Goal: Task Accomplishment & Management: Manage account settings

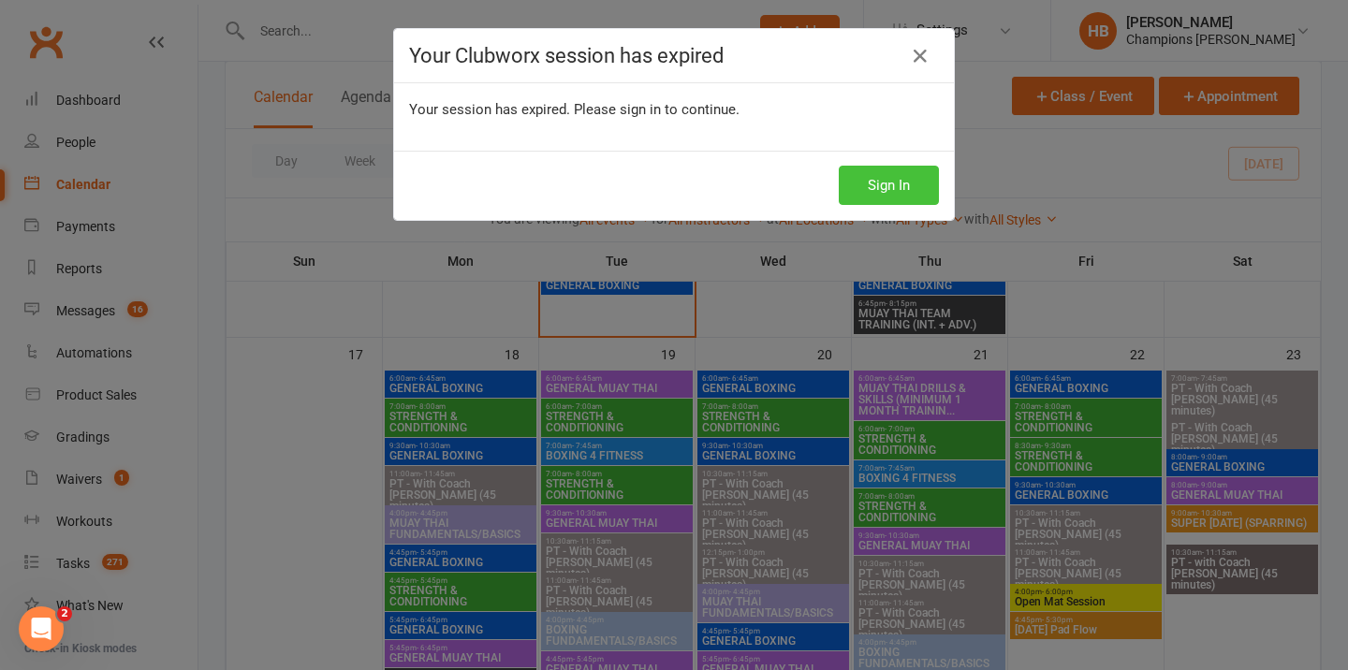
click at [914, 186] on button "Sign In" at bounding box center [889, 185] width 100 height 39
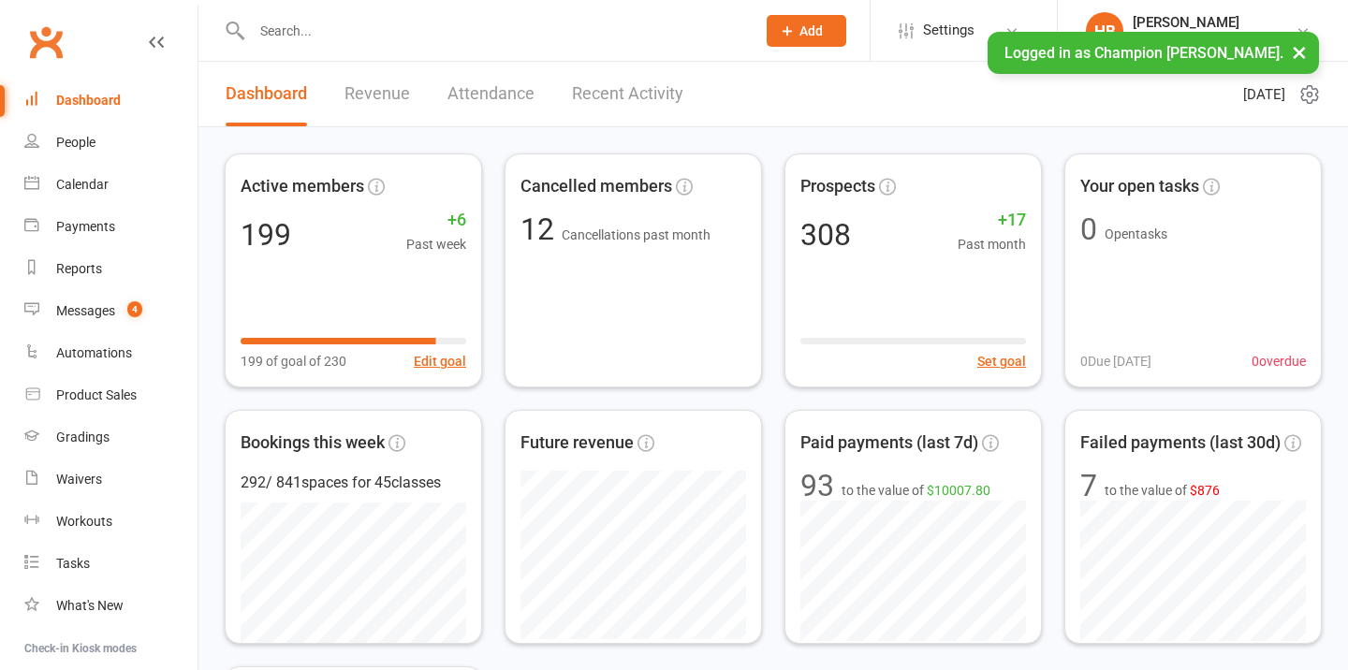
click at [290, 18] on input "text" at bounding box center [494, 31] width 496 height 26
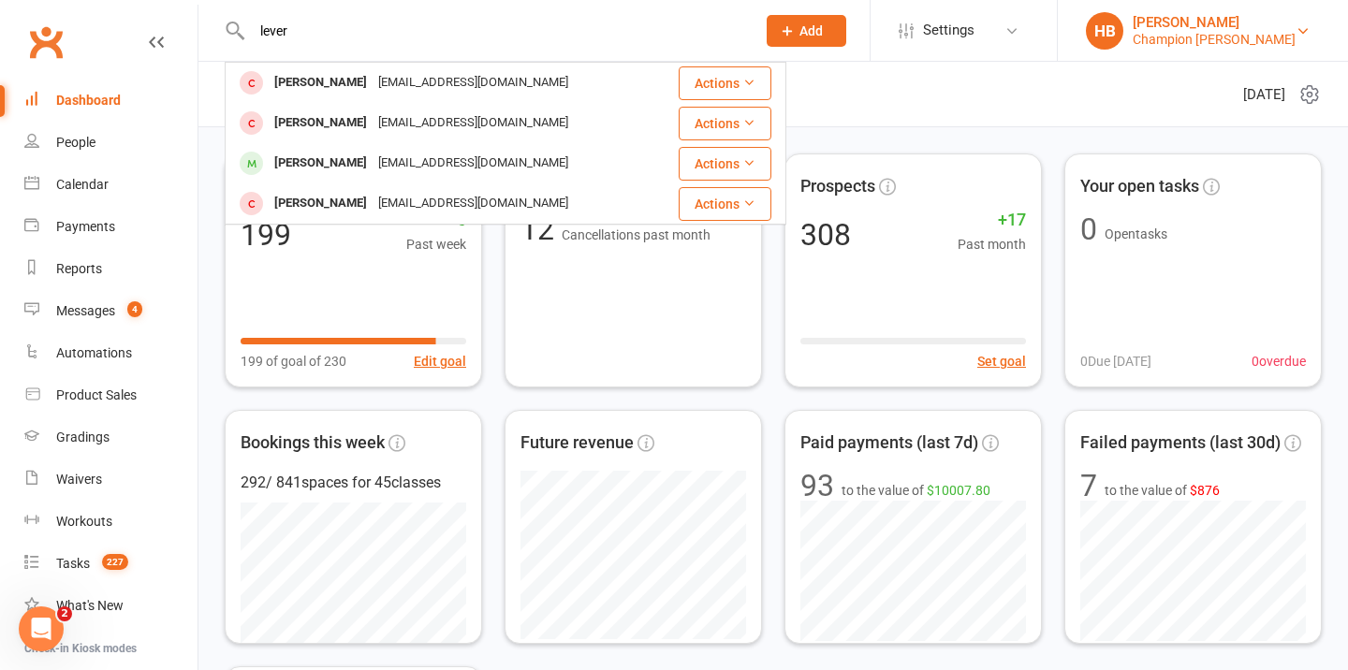
type input "lever"
click at [1198, 15] on div "[PERSON_NAME]" at bounding box center [1213, 22] width 163 height 17
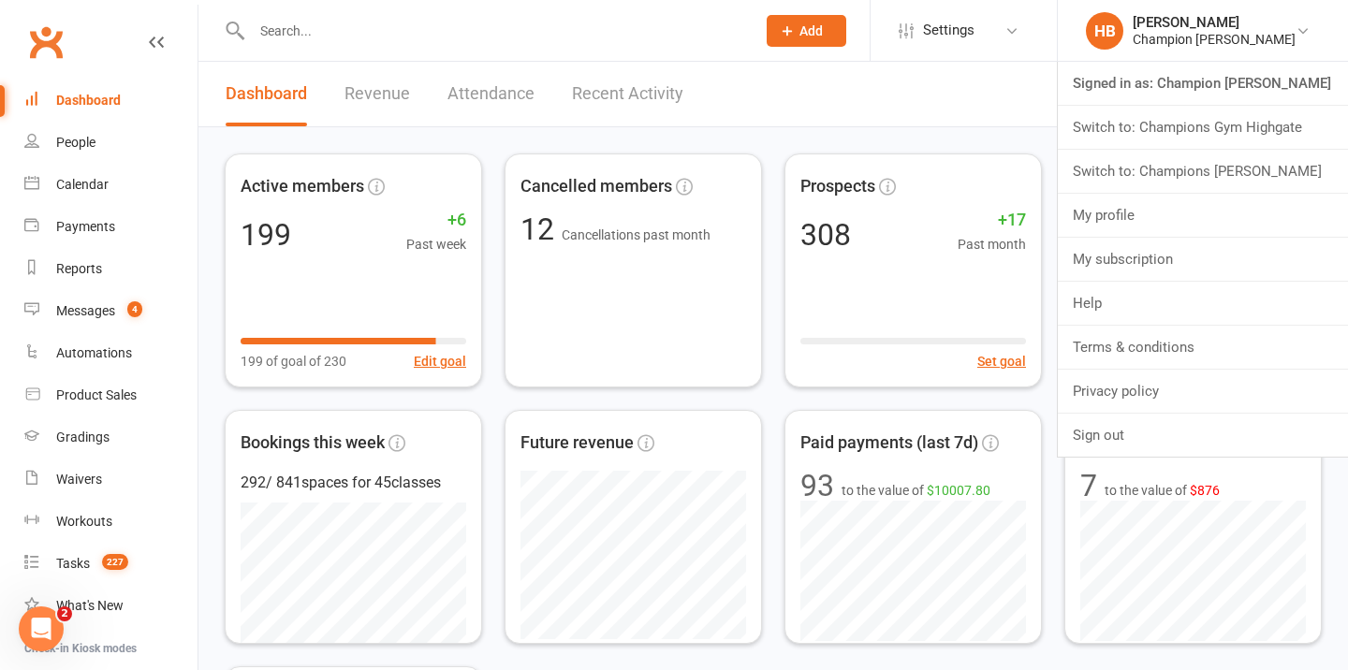
click at [1225, 117] on link "Switch to: Champions Gym Highgate" at bounding box center [1203, 127] width 290 height 43
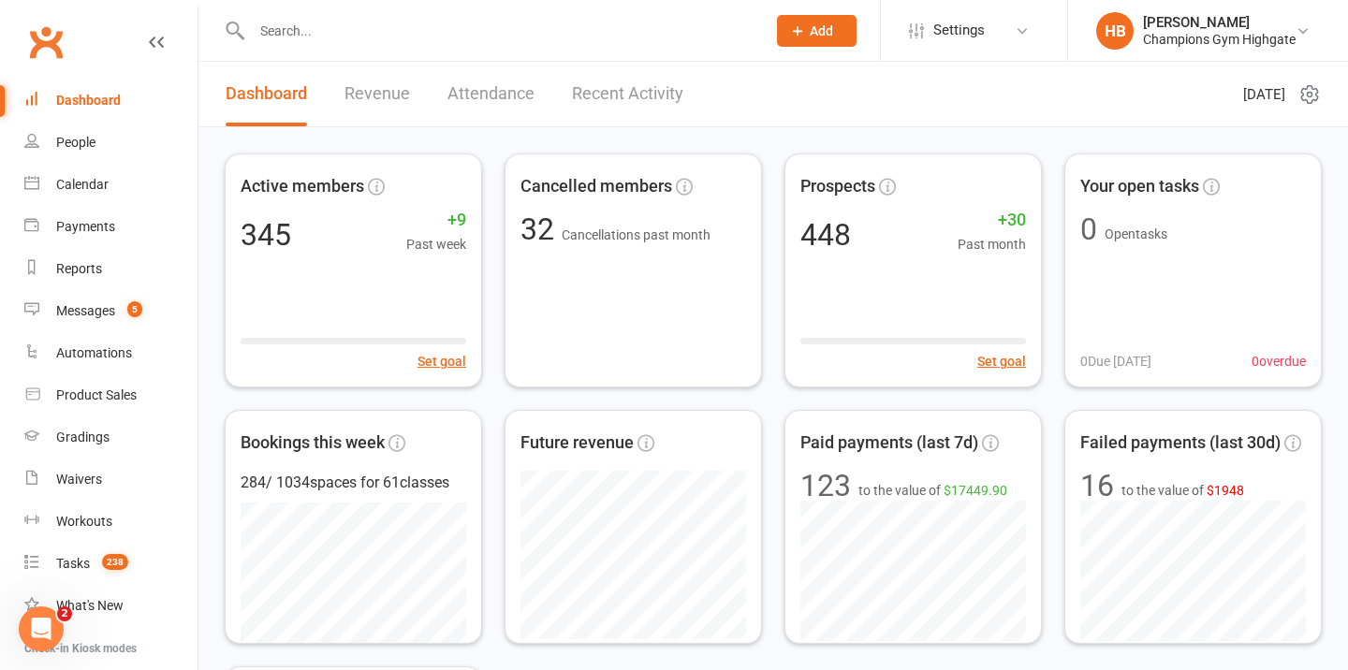
click at [585, 26] on input "text" at bounding box center [499, 31] width 506 height 26
type input "e"
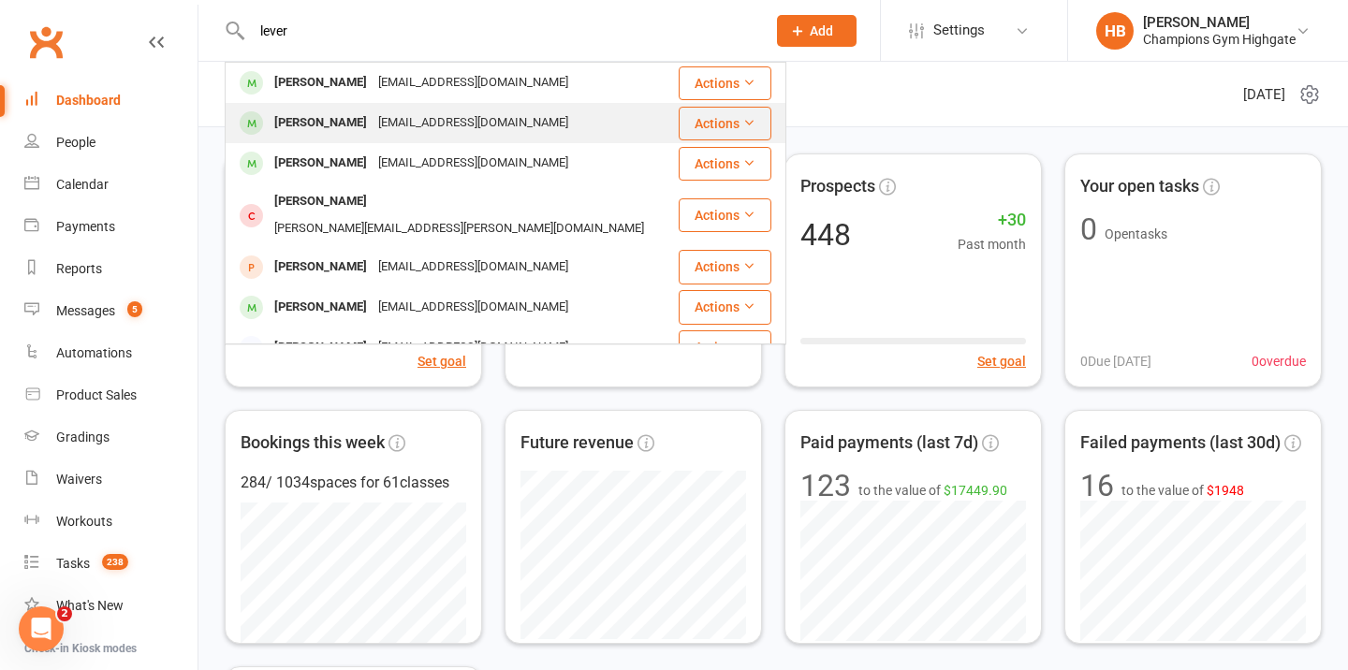
type input "lever"
click at [467, 124] on div "[EMAIL_ADDRESS][DOMAIN_NAME]" at bounding box center [472, 123] width 201 height 27
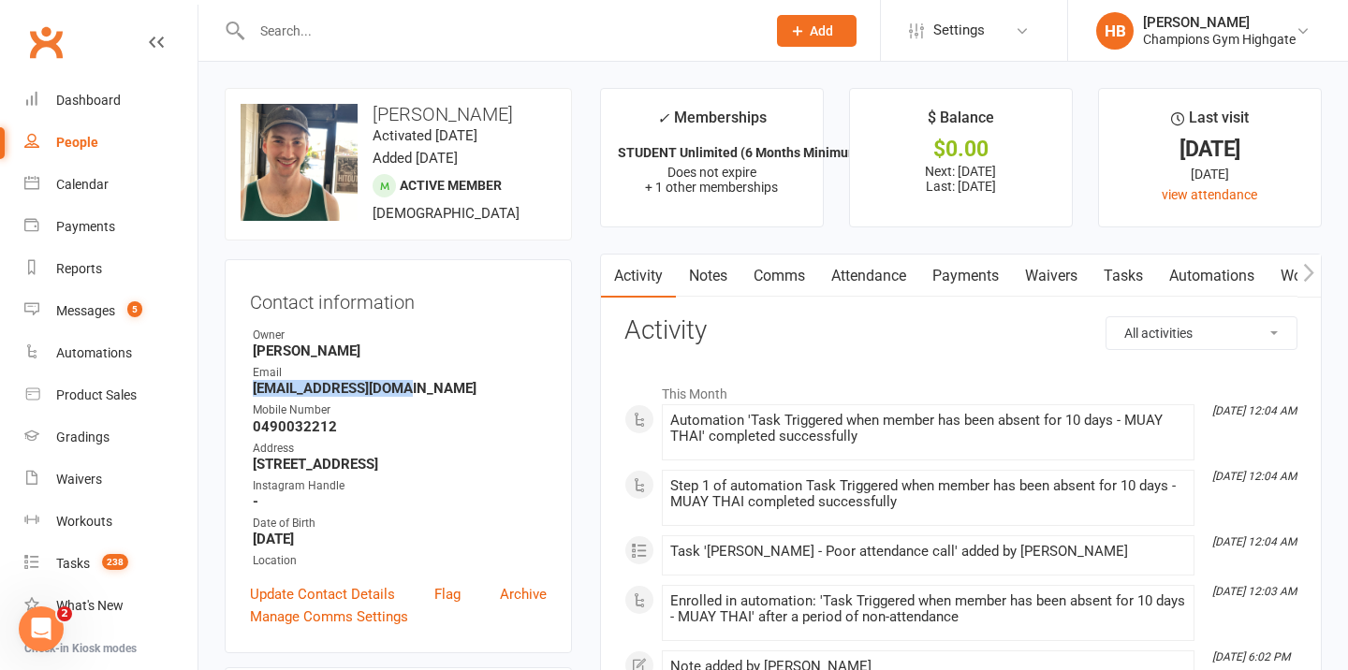
drag, startPoint x: 396, startPoint y: 387, endPoint x: 253, endPoint y: 387, distance: 143.2
click at [253, 387] on strong "[EMAIL_ADDRESS][DOMAIN_NAME]" at bounding box center [400, 388] width 294 height 17
copy strong "[EMAIL_ADDRESS][DOMAIN_NAME]"
click at [334, 36] on input "text" at bounding box center [499, 31] width 506 height 26
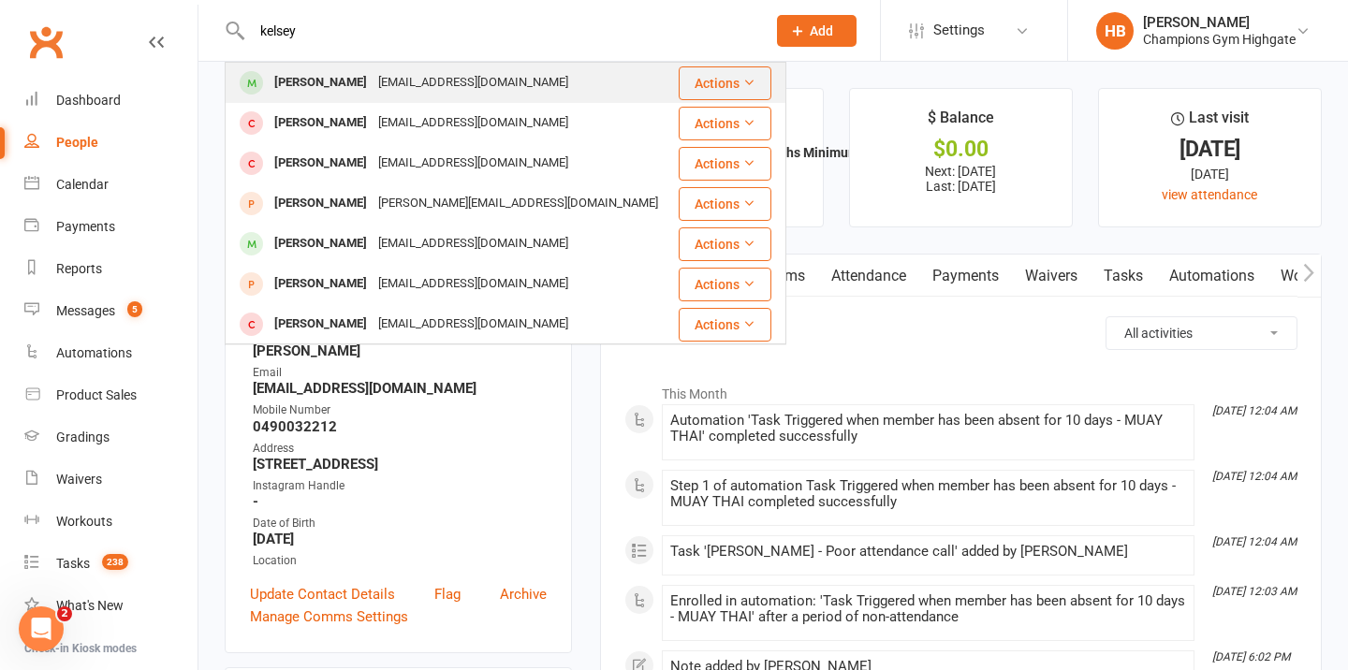
type input "kelsey"
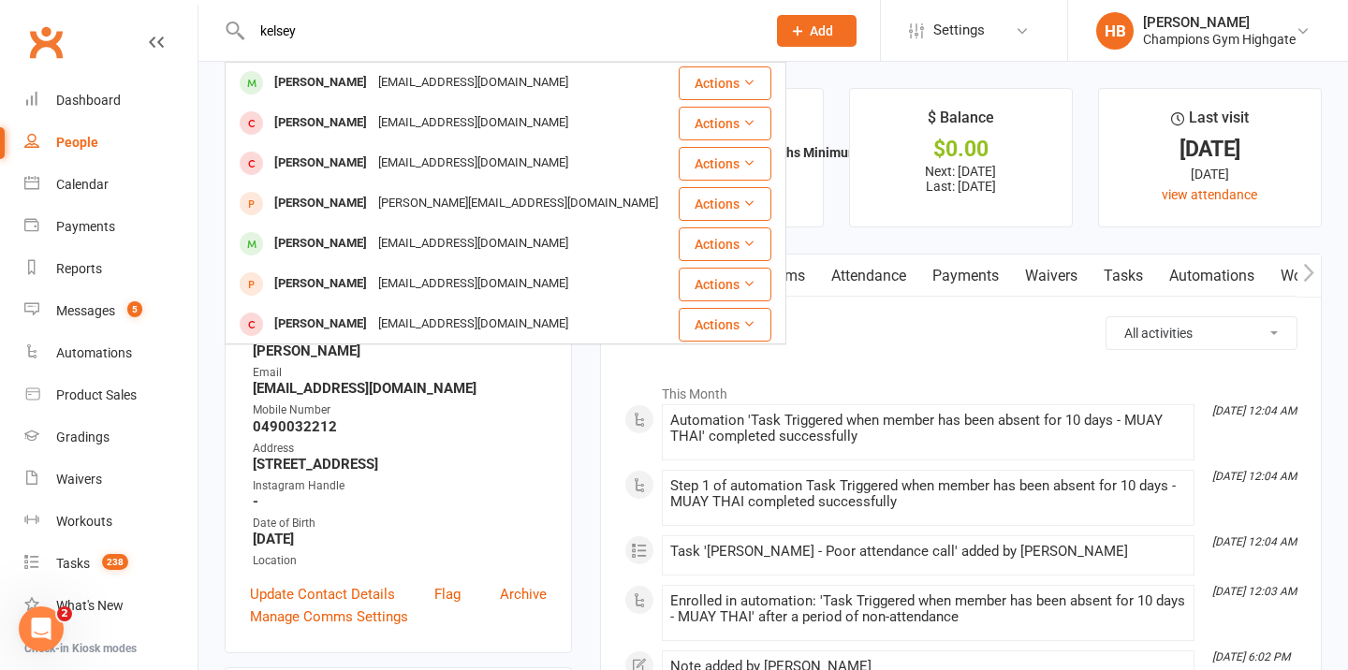
click at [372, 77] on div "[EMAIL_ADDRESS][DOMAIN_NAME]" at bounding box center [472, 82] width 201 height 27
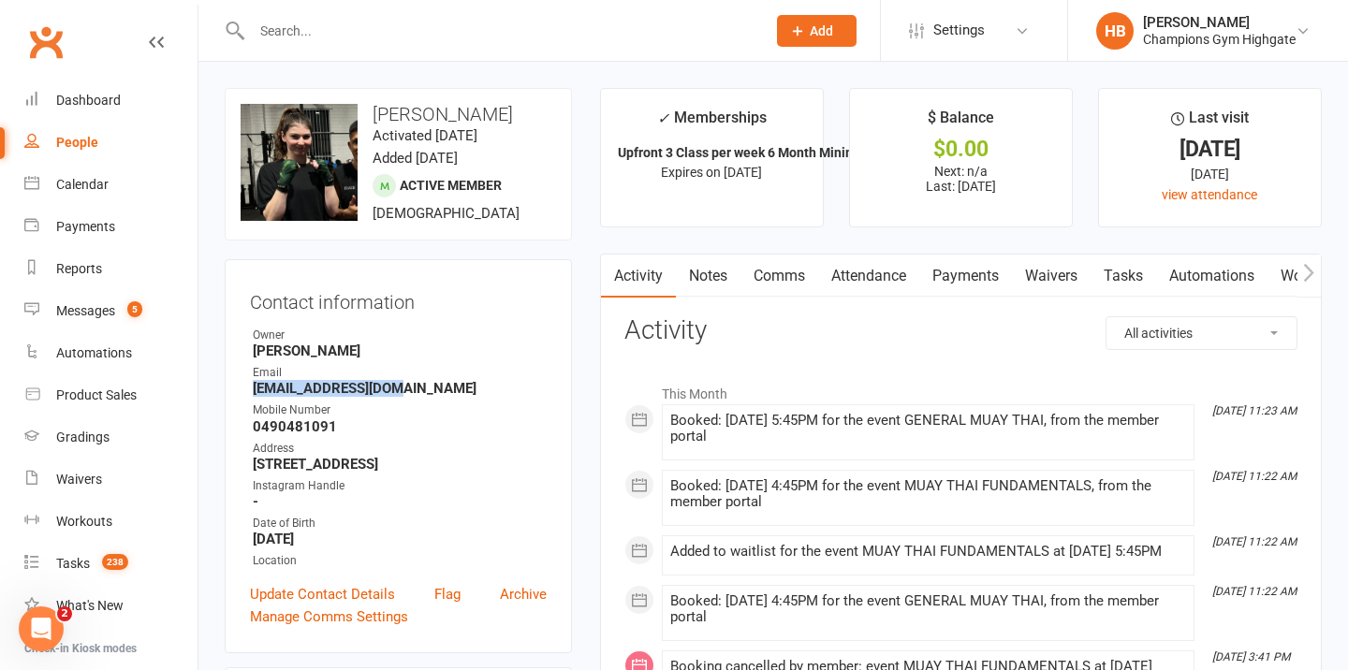
drag, startPoint x: 417, startPoint y: 386, endPoint x: 241, endPoint y: 387, distance: 176.0
click at [241, 387] on div "Contact information Owner [PERSON_NAME] Email [EMAIL_ADDRESS][DOMAIN_NAME] Mobi…" at bounding box center [398, 456] width 347 height 394
copy strong "[EMAIL_ADDRESS][DOMAIN_NAME]"
click at [42, 623] on icon "Open Intercom Messenger" at bounding box center [41, 629] width 31 height 31
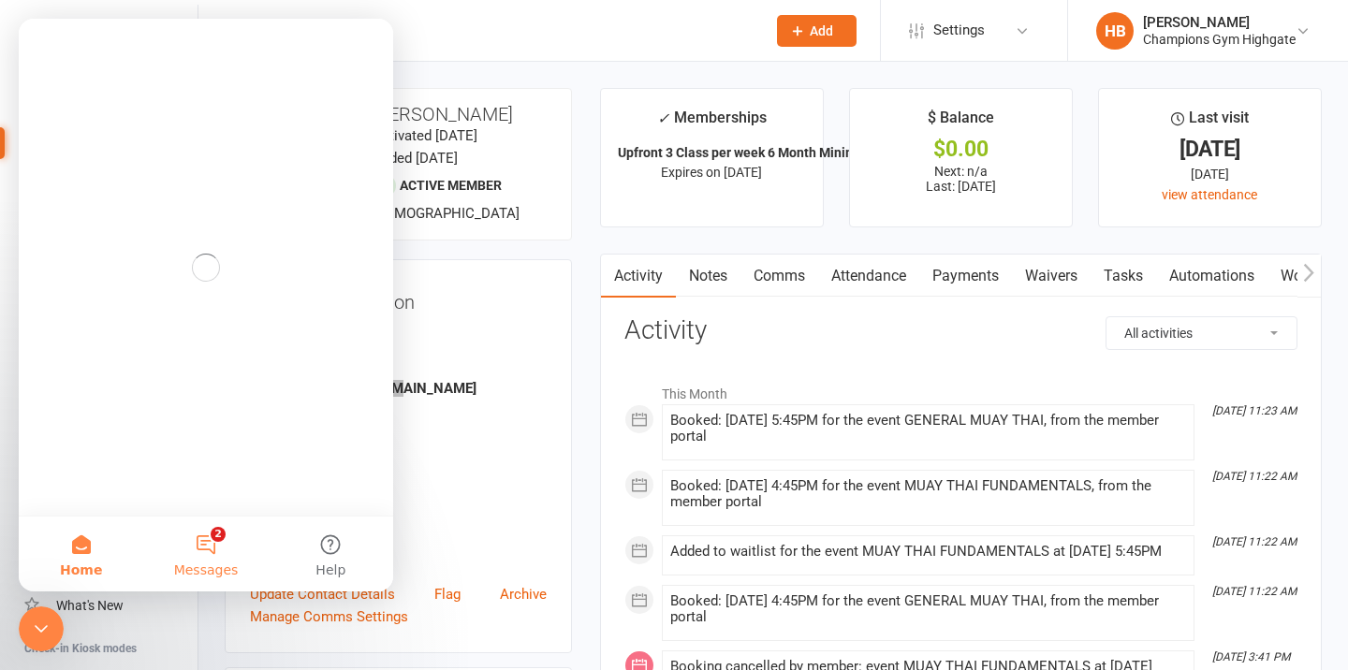
click at [197, 534] on button "2 Messages" at bounding box center [205, 554] width 124 height 75
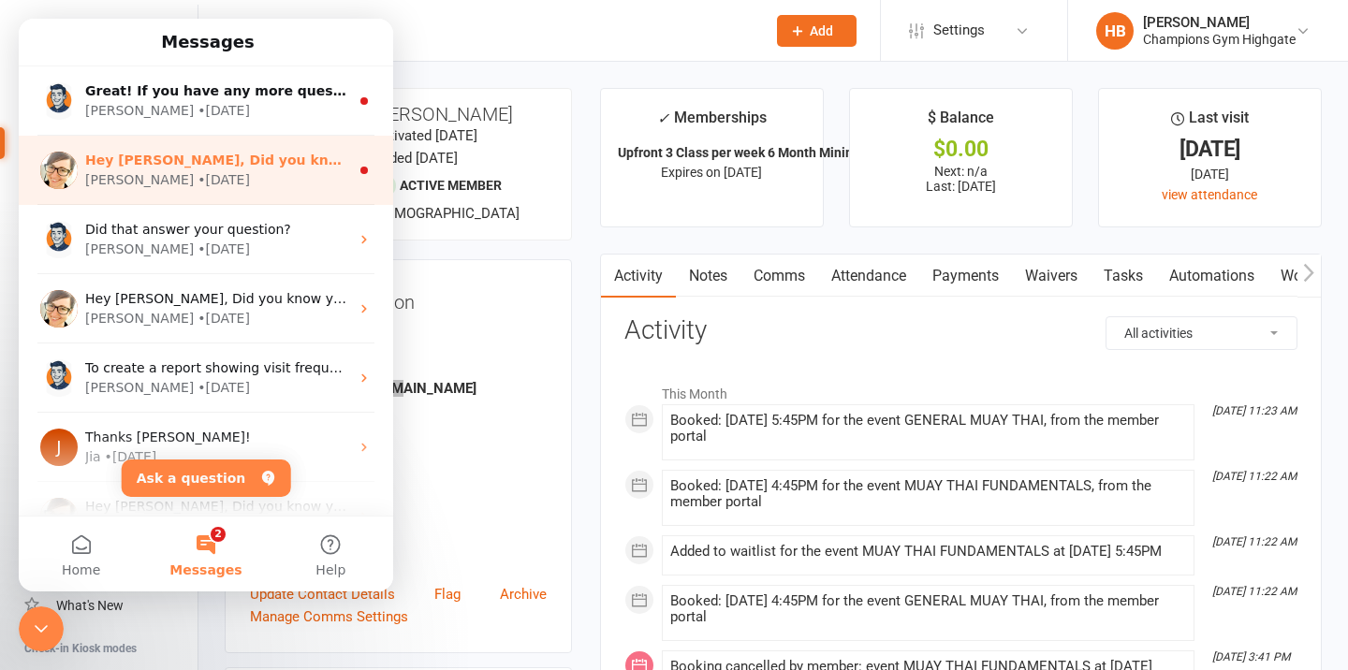
click at [253, 184] on div "[PERSON_NAME] • [DATE]" at bounding box center [217, 180] width 264 height 20
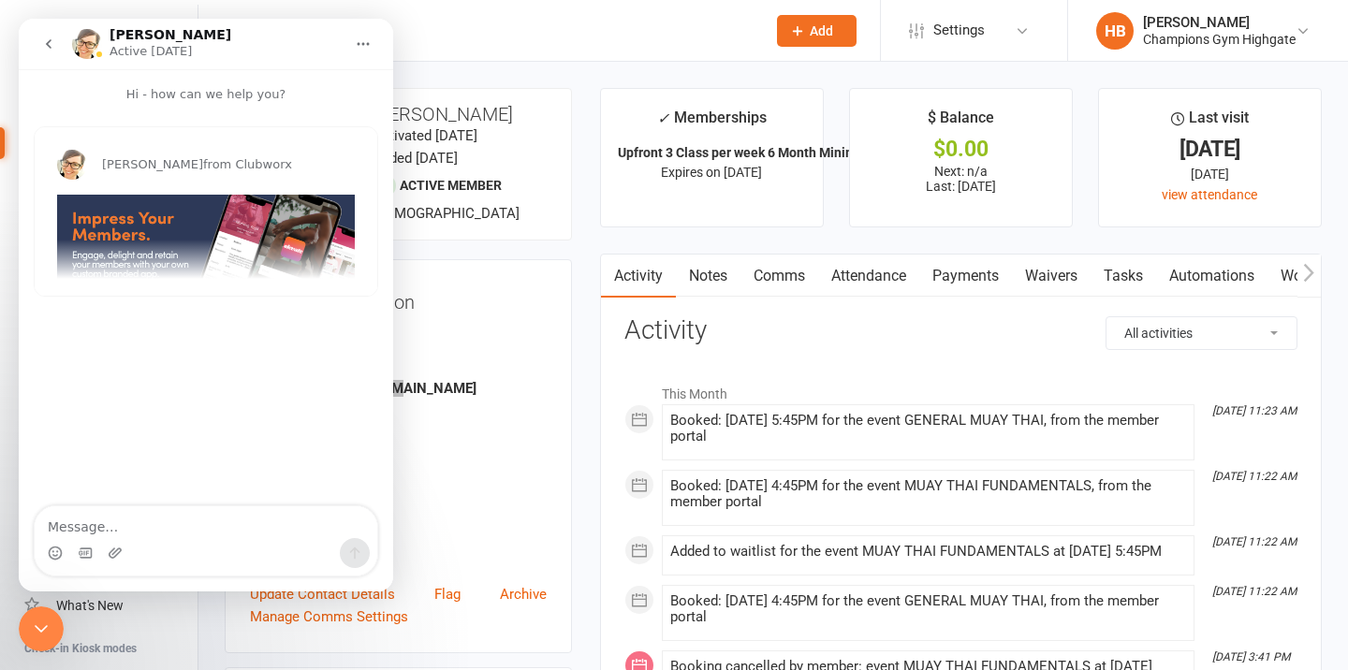
click at [44, 51] on icon "go back" at bounding box center [48, 44] width 15 height 15
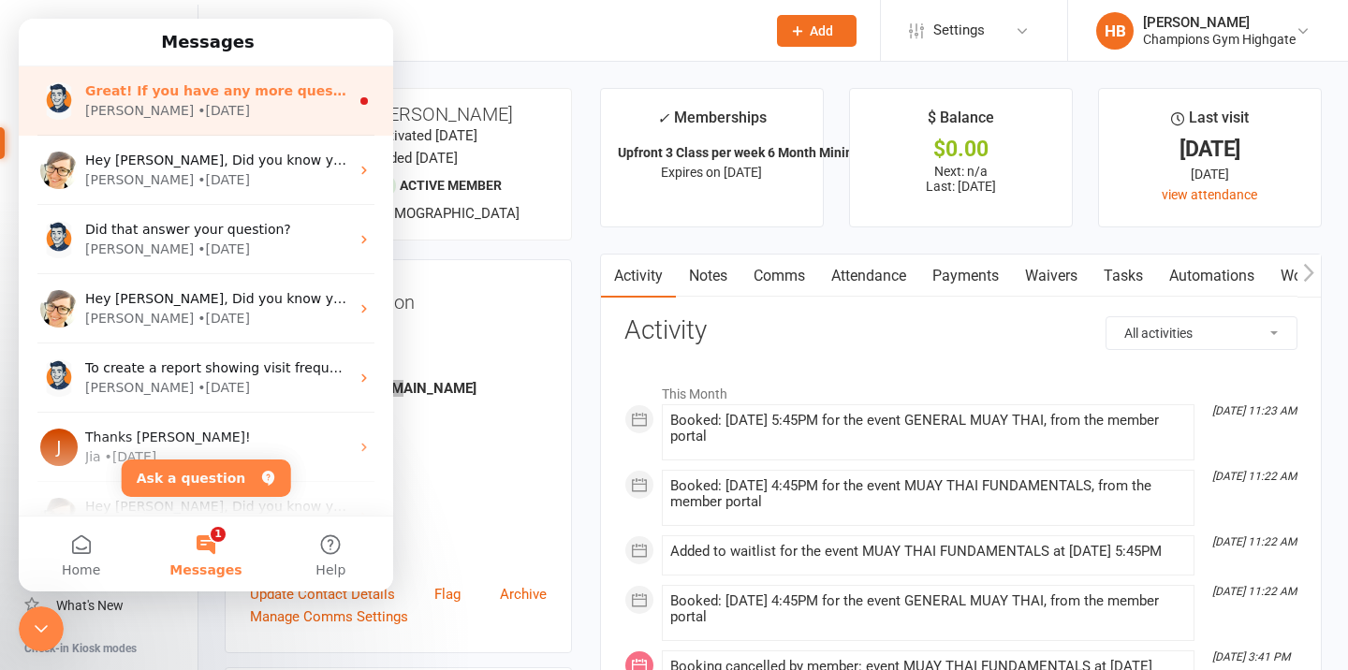
click at [177, 98] on span "Great! If you have any more questions or need further assistance, feel free to …" at bounding box center [391, 90] width 612 height 15
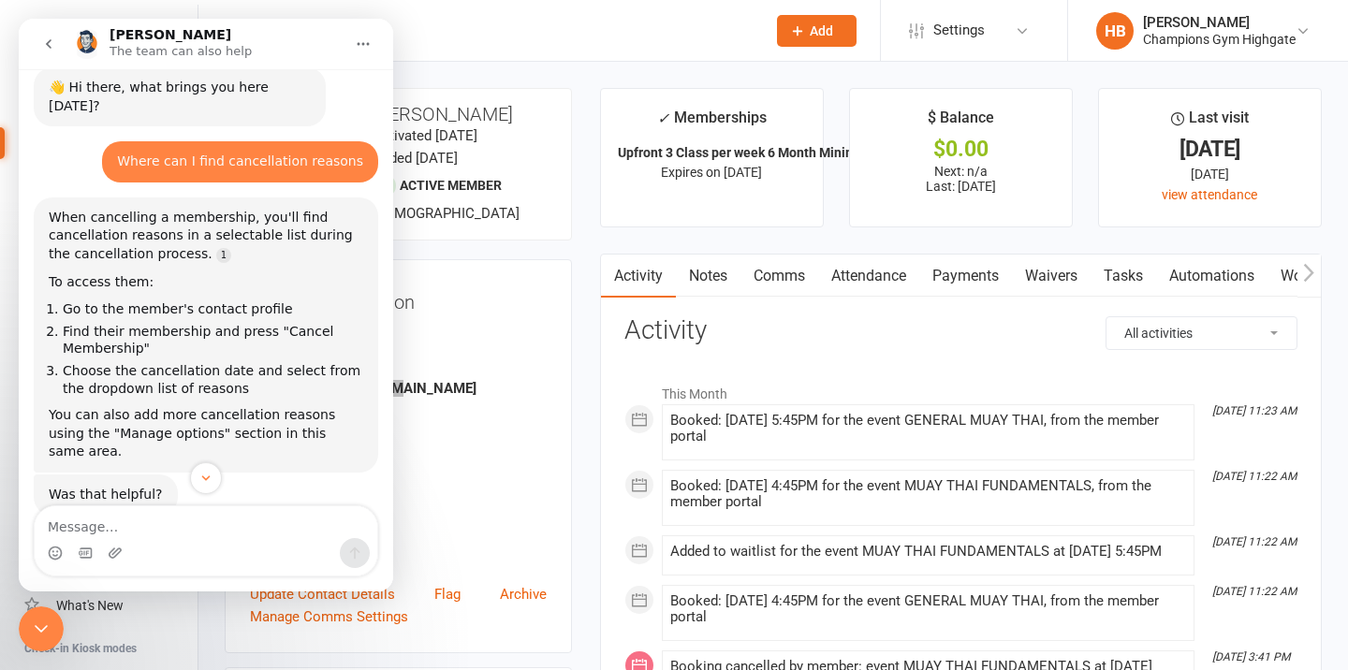
scroll to position [166, 0]
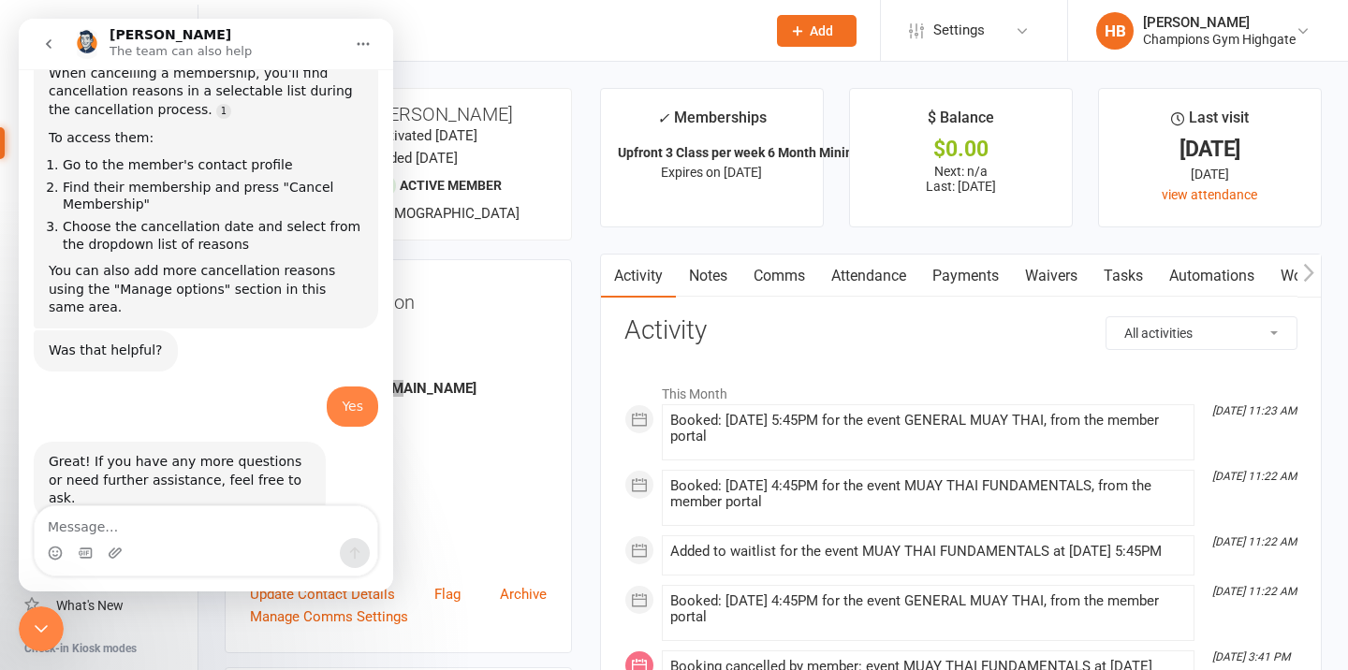
click at [53, 48] on icon "go back" at bounding box center [48, 44] width 15 height 15
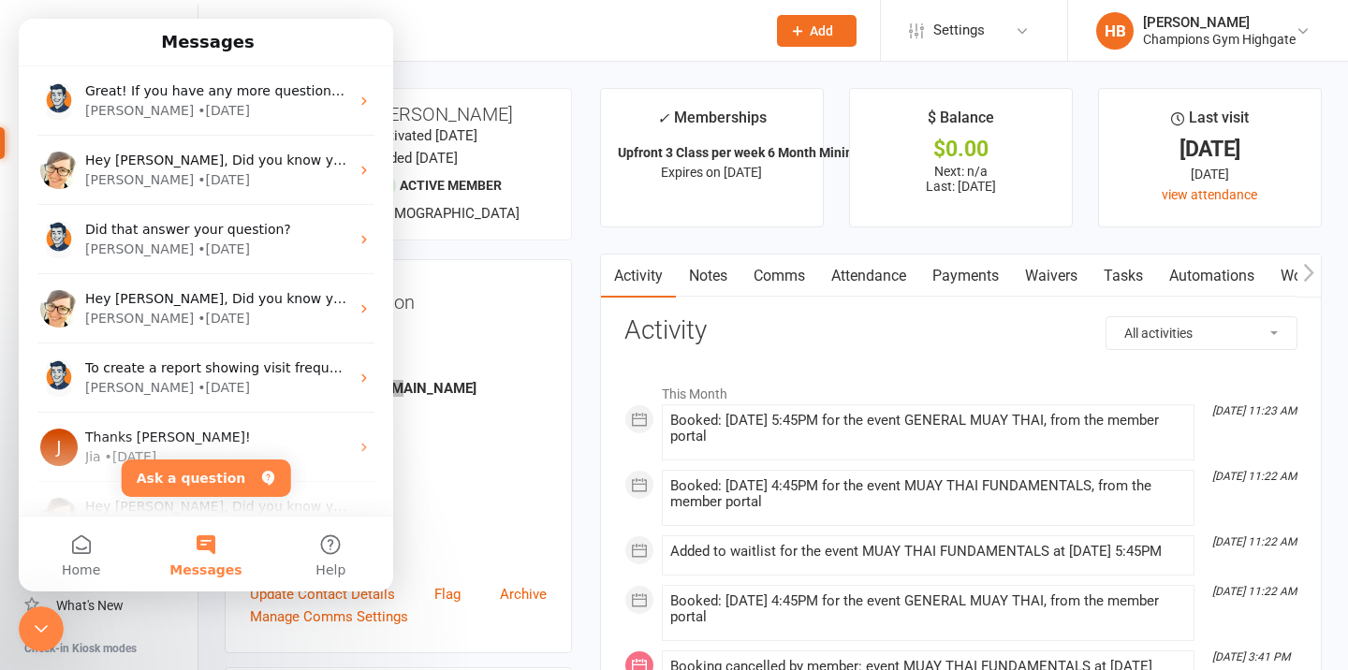
scroll to position [0, 0]
click at [83, 550] on button "Home" at bounding box center [81, 554] width 124 height 75
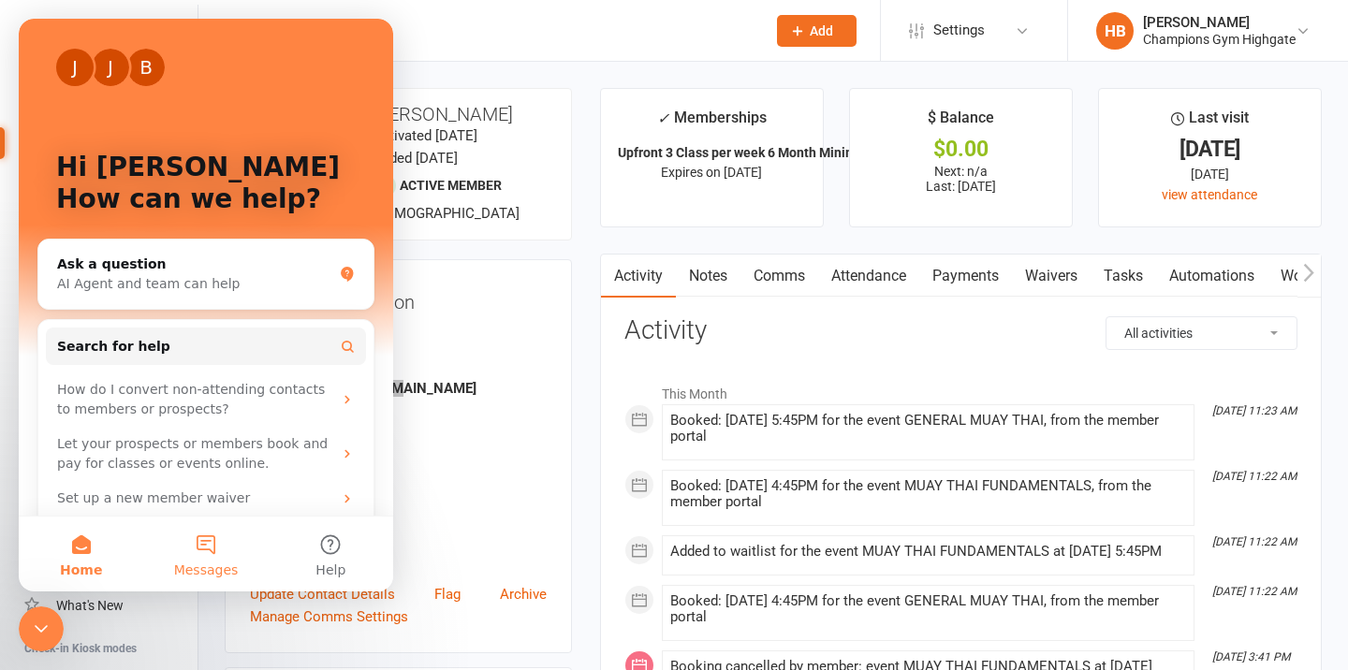
click at [228, 553] on button "Messages" at bounding box center [205, 554] width 124 height 75
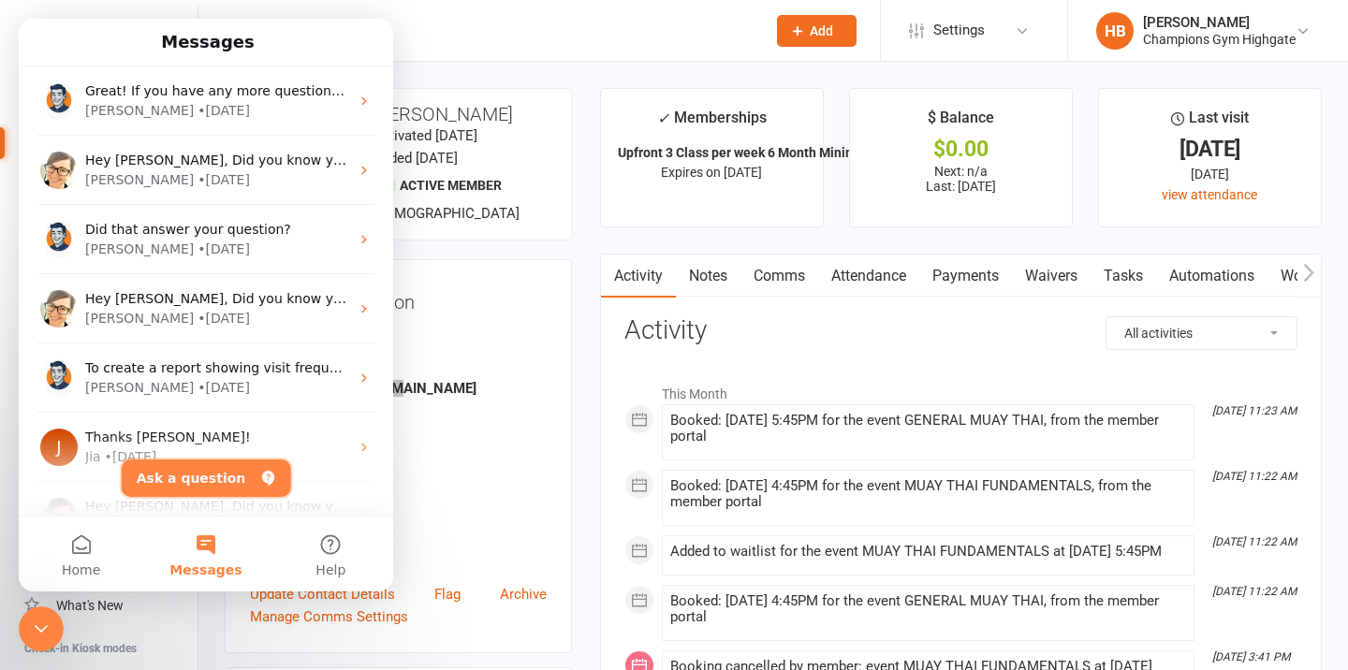
click at [216, 481] on button "Ask a question" at bounding box center [206, 478] width 169 height 37
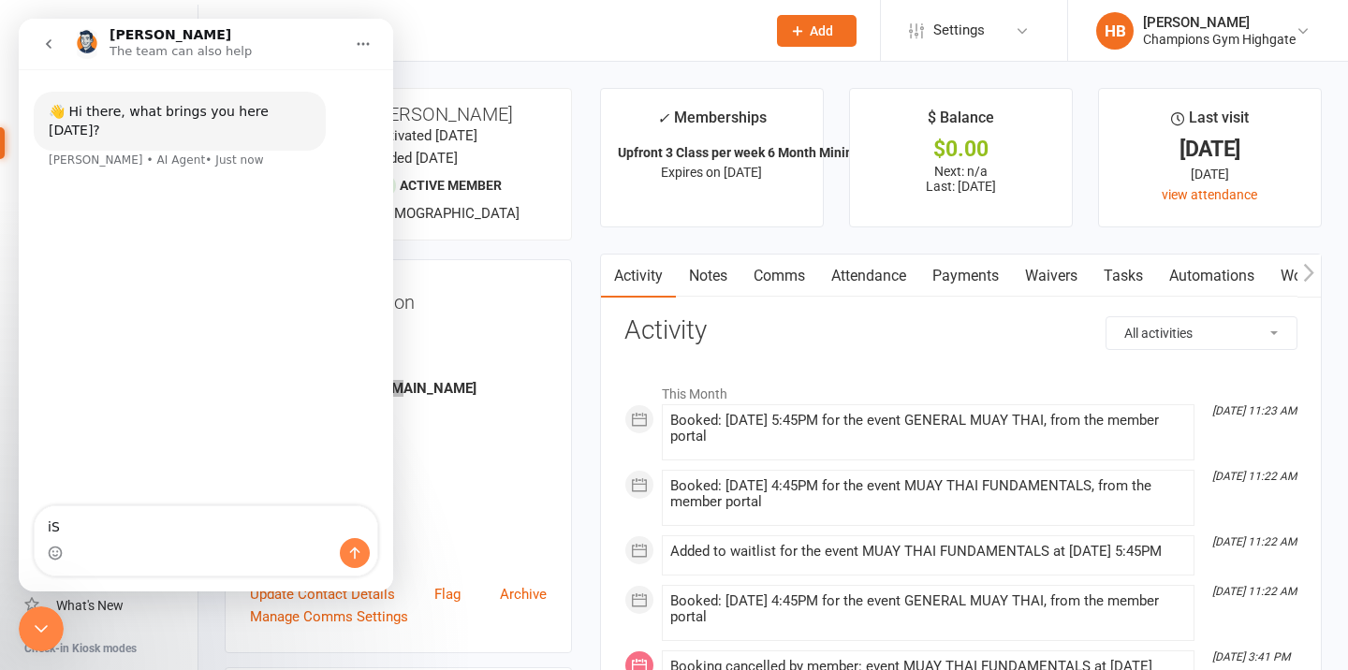
type textarea "i"
type textarea "Is there a better plan if we always go over our sms usage?"
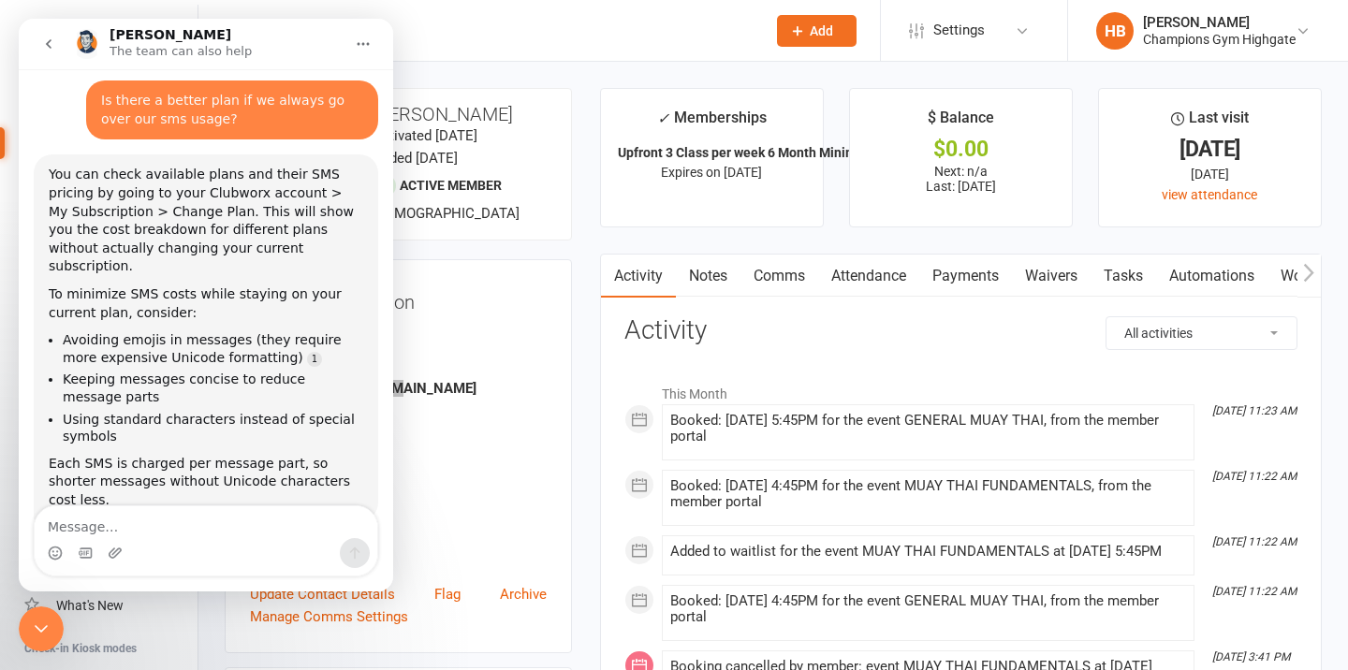
scroll to position [126, 0]
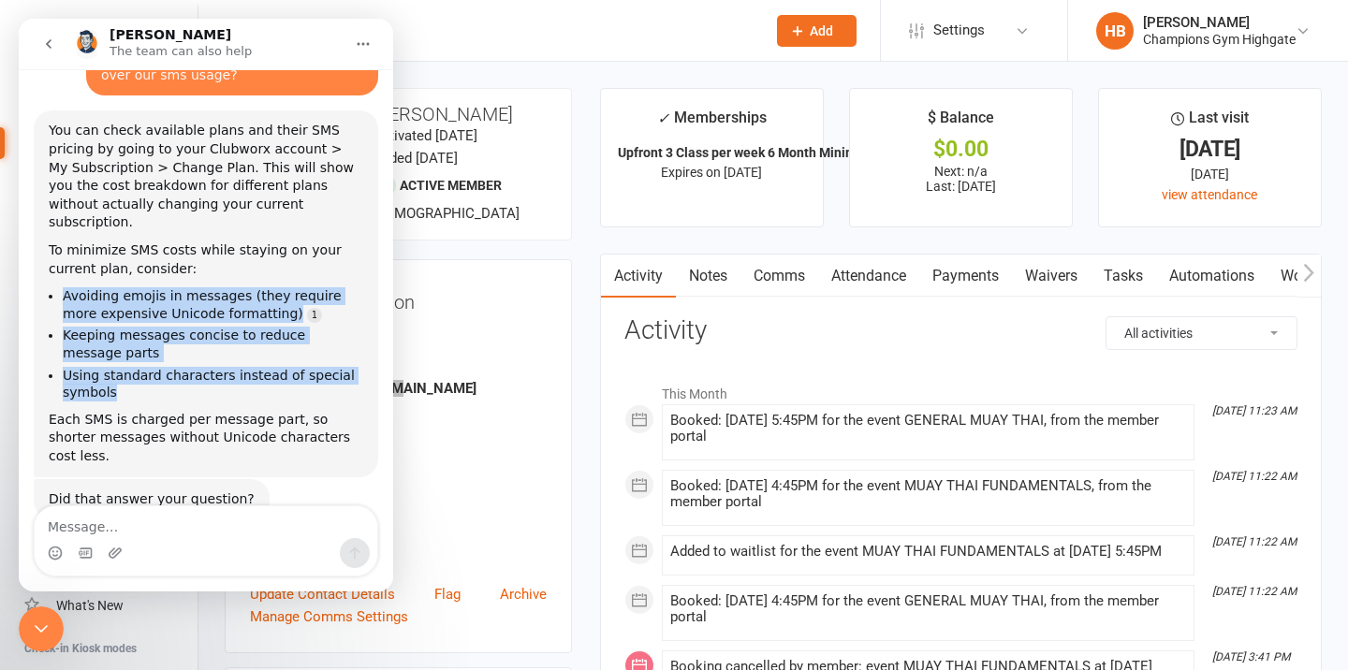
drag, startPoint x: 129, startPoint y: 355, endPoint x: 66, endPoint y: 260, distance: 113.4
click at [66, 287] on ul "Avoiding emojis in messages (they require more expensive Unicode formatting) Ke…" at bounding box center [206, 344] width 314 height 114
copy ul "Avoiding emojis in messages (they require more expensive Unicode formatting) Ke…"
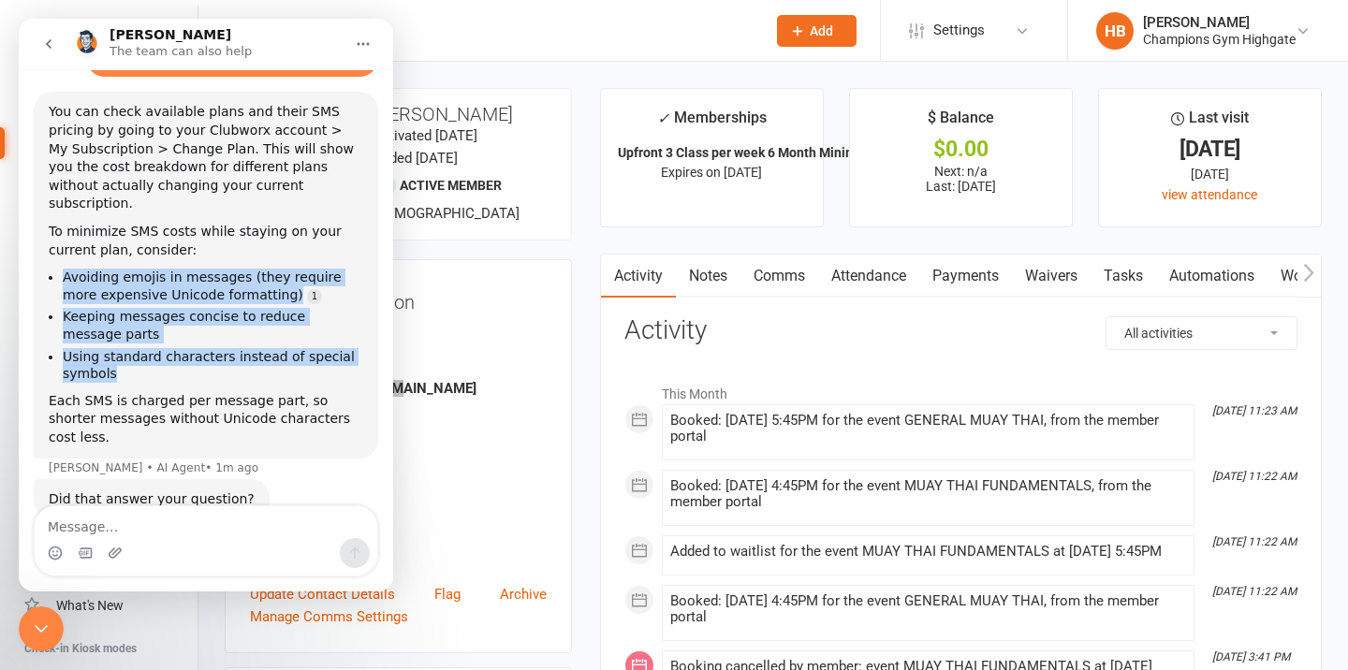
copy ul "Avoiding emojis in messages (they require more expensive Unicode formatting) Ke…"
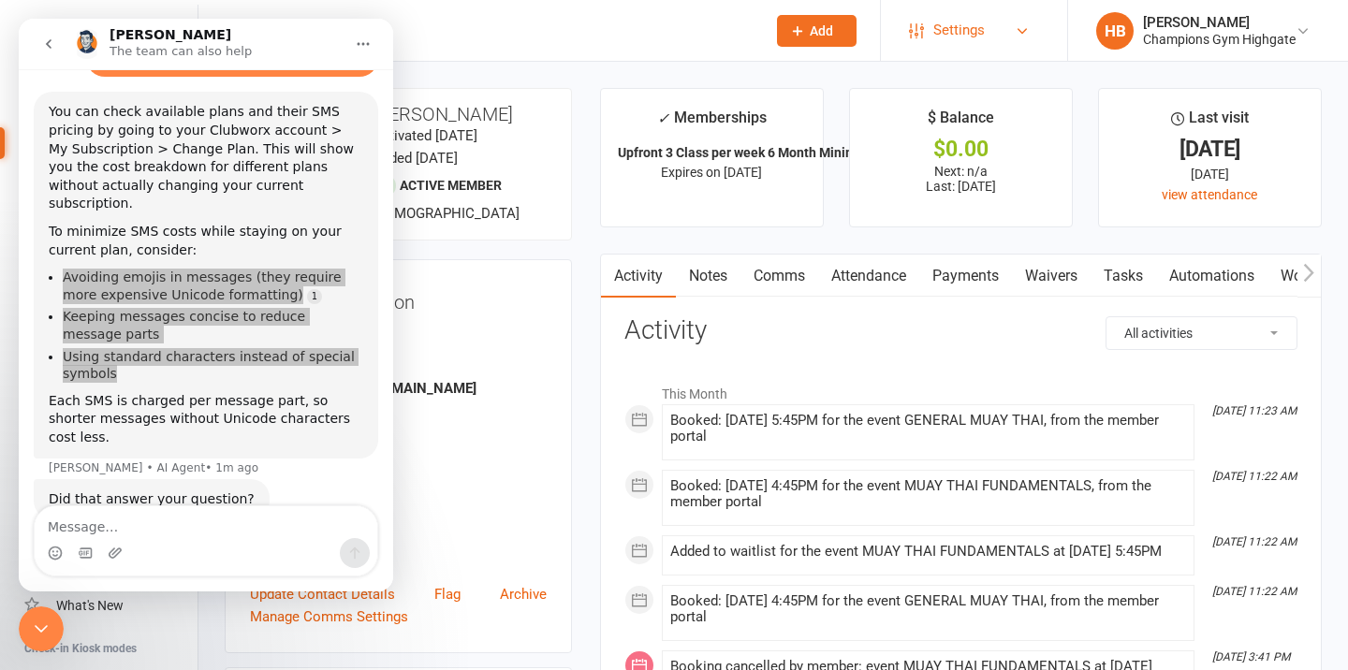
click at [1007, 33] on link "Settings" at bounding box center [974, 30] width 130 height 42
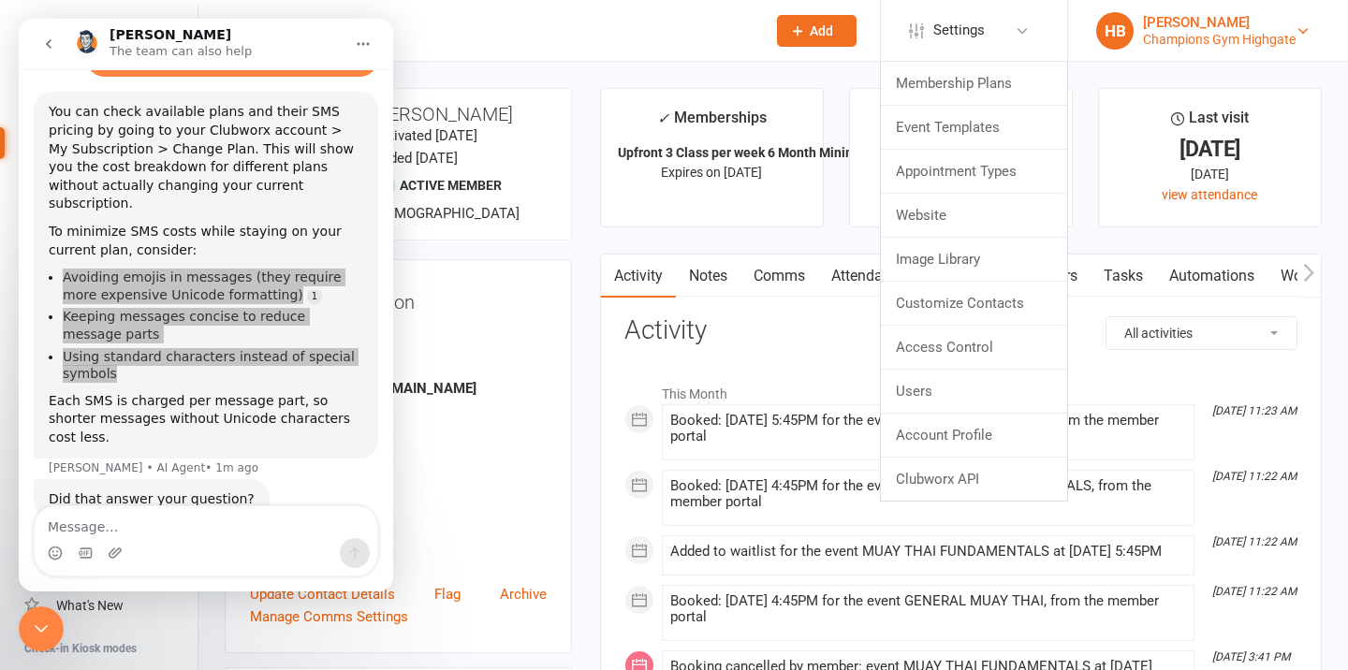
click at [1182, 43] on div "Champions Gym Highgate" at bounding box center [1219, 39] width 153 height 17
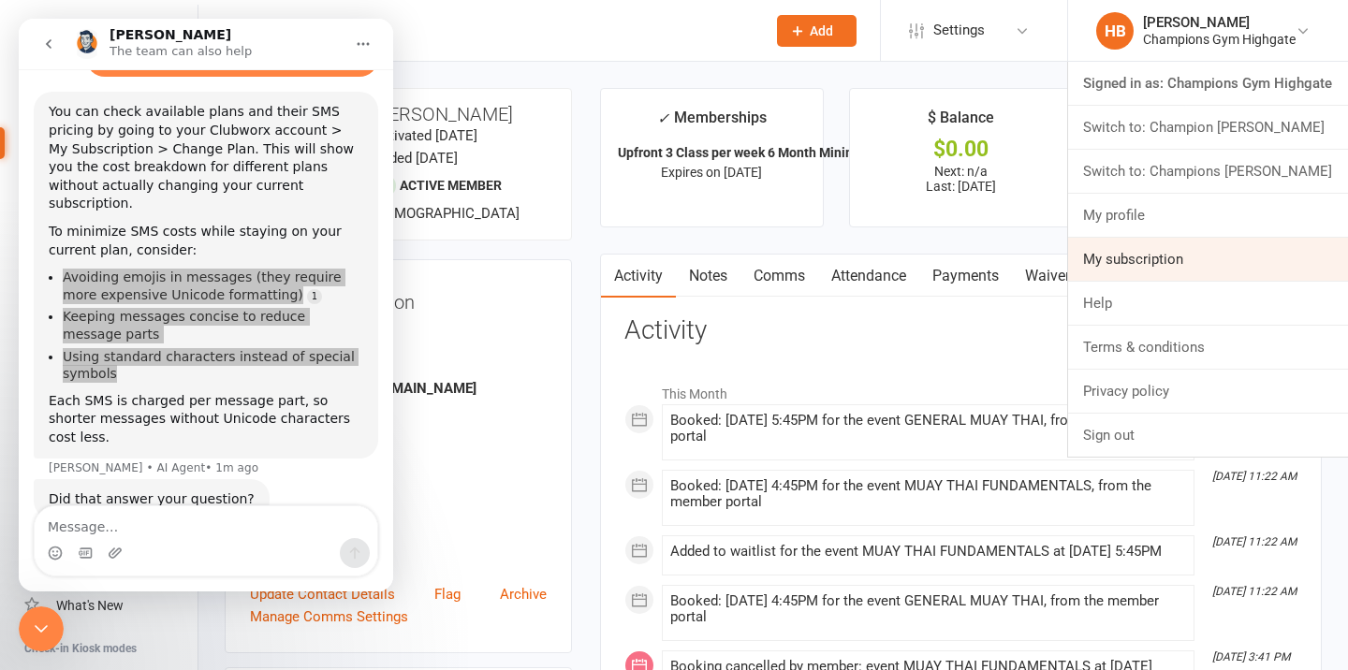
click at [1140, 257] on link "My subscription" at bounding box center [1208, 259] width 280 height 43
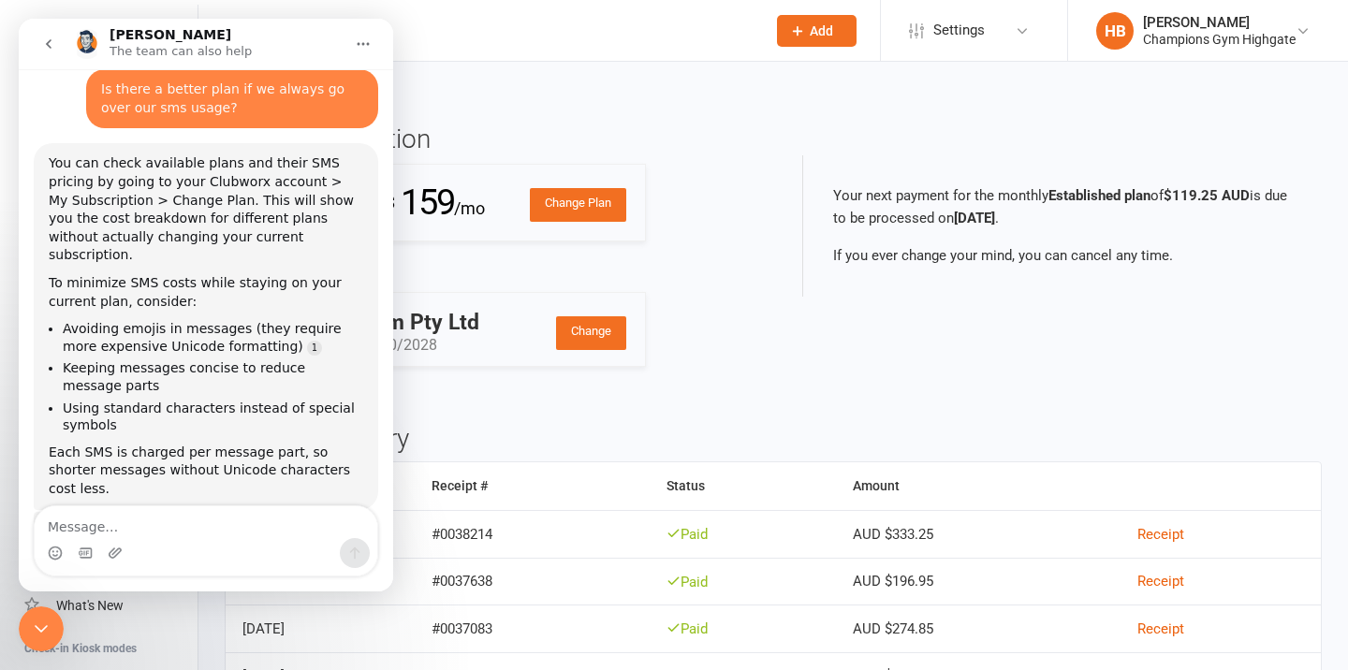
scroll to position [126, 0]
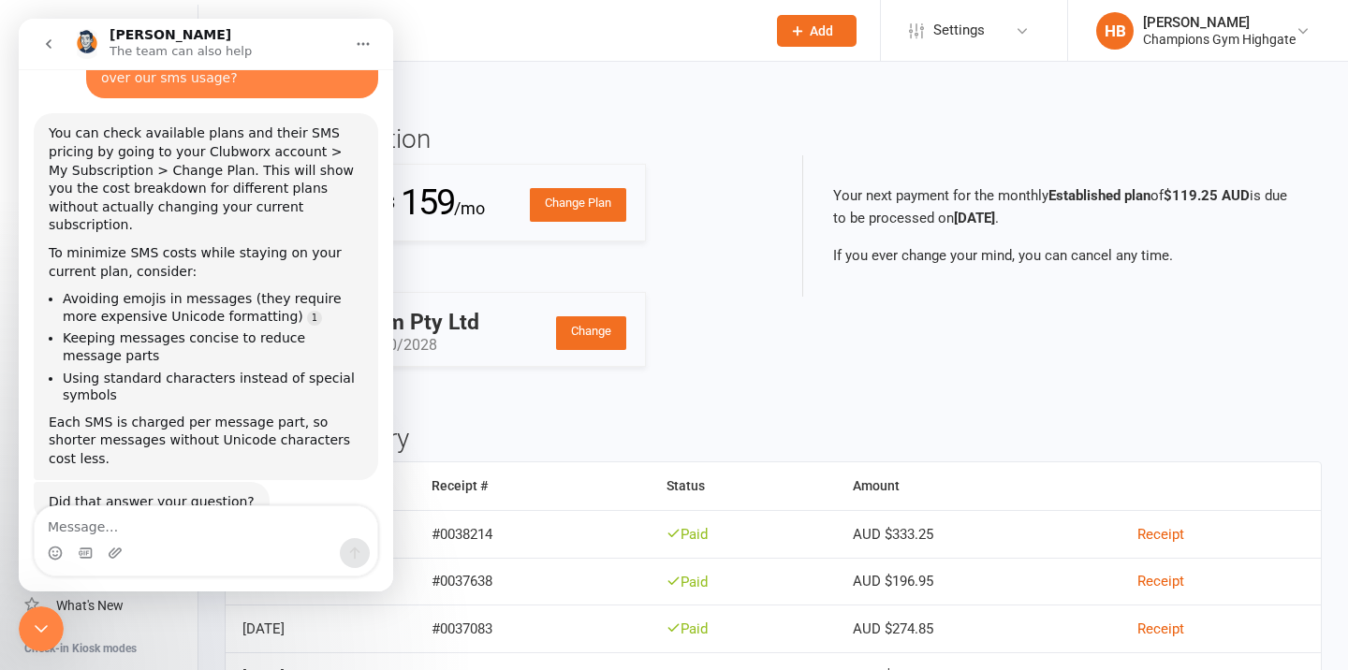
click at [145, 519] on textarea "Message…" at bounding box center [206, 522] width 343 height 32
type textarea "yep"
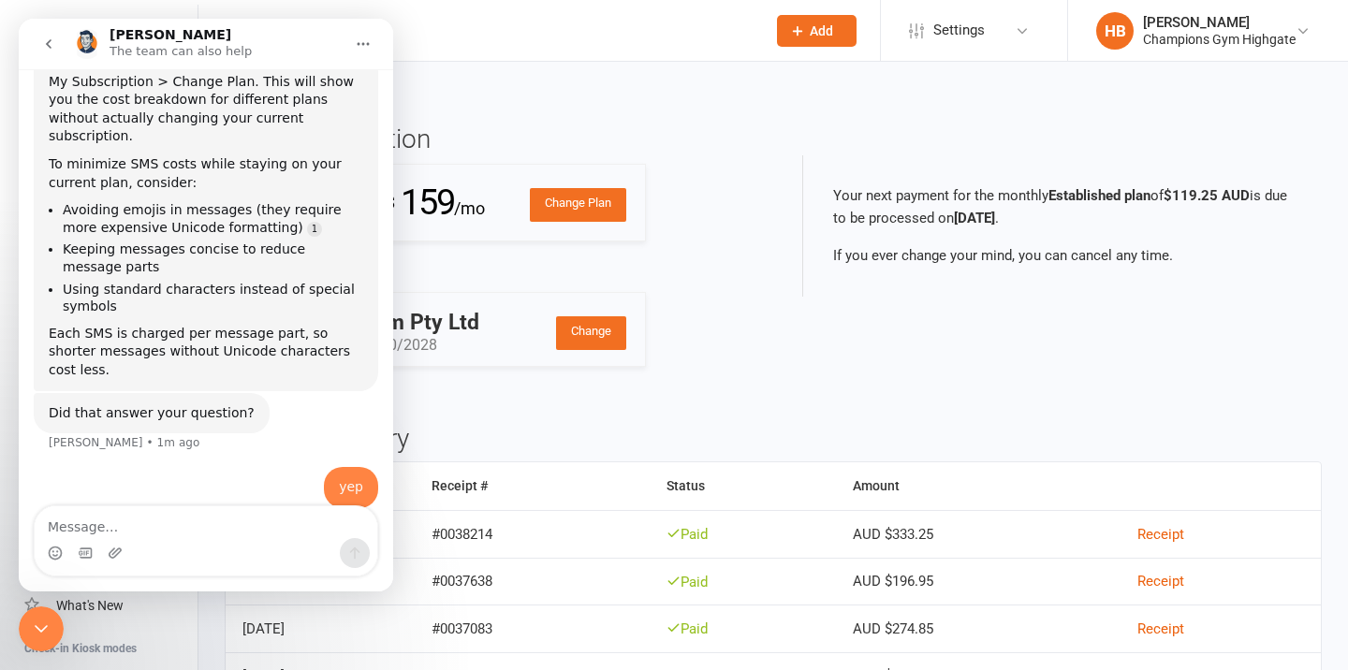
scroll to position [243, 0]
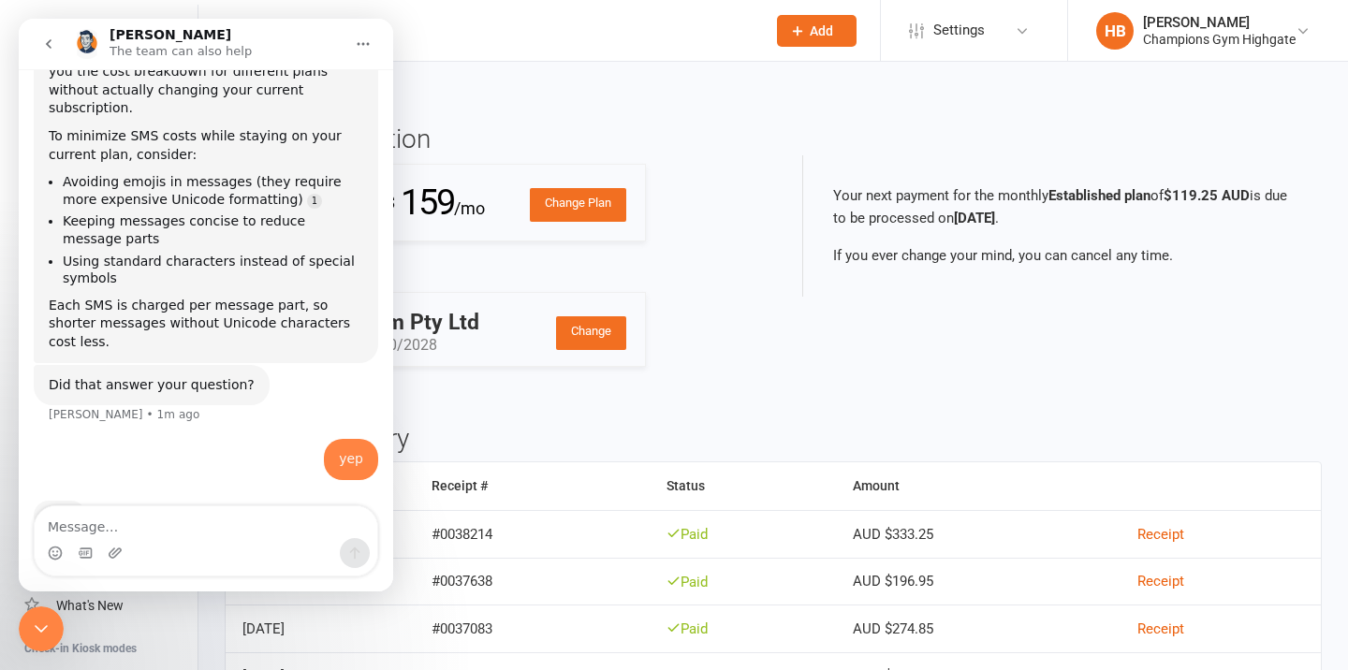
click at [37, 634] on icon "Close Intercom Messenger" at bounding box center [41, 629] width 22 height 22
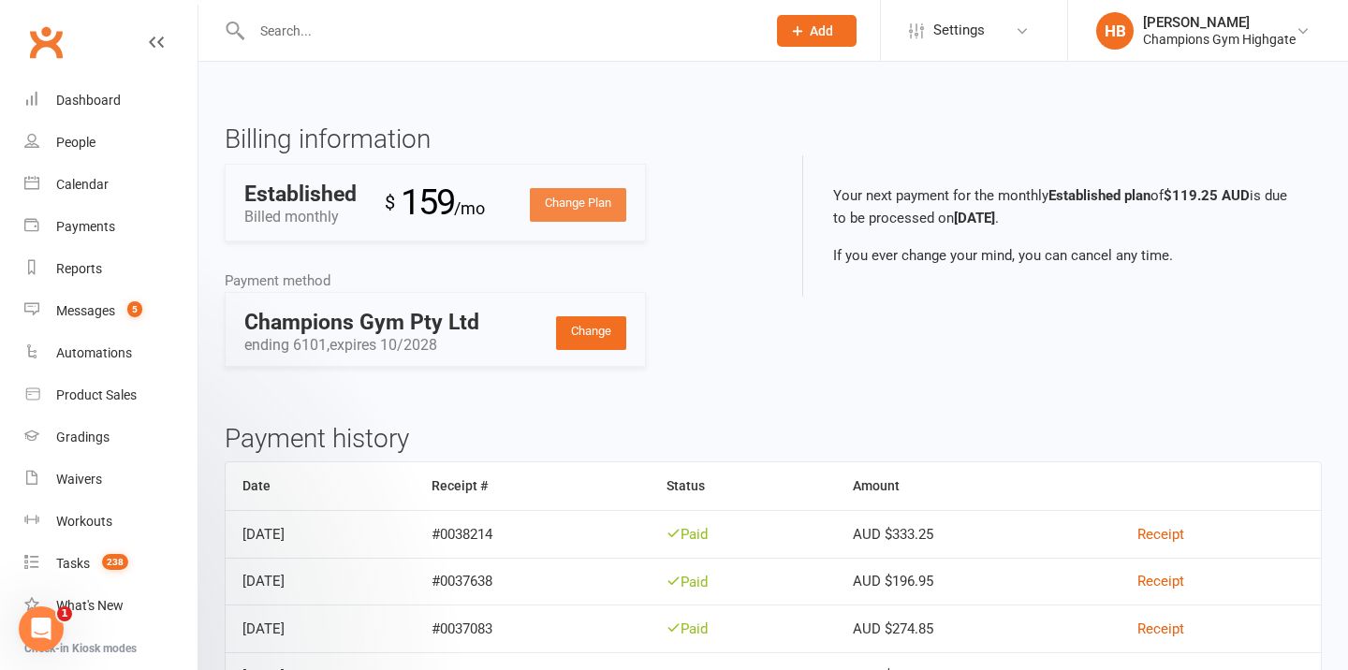
click at [562, 210] on link "Change Plan" at bounding box center [578, 205] width 96 height 34
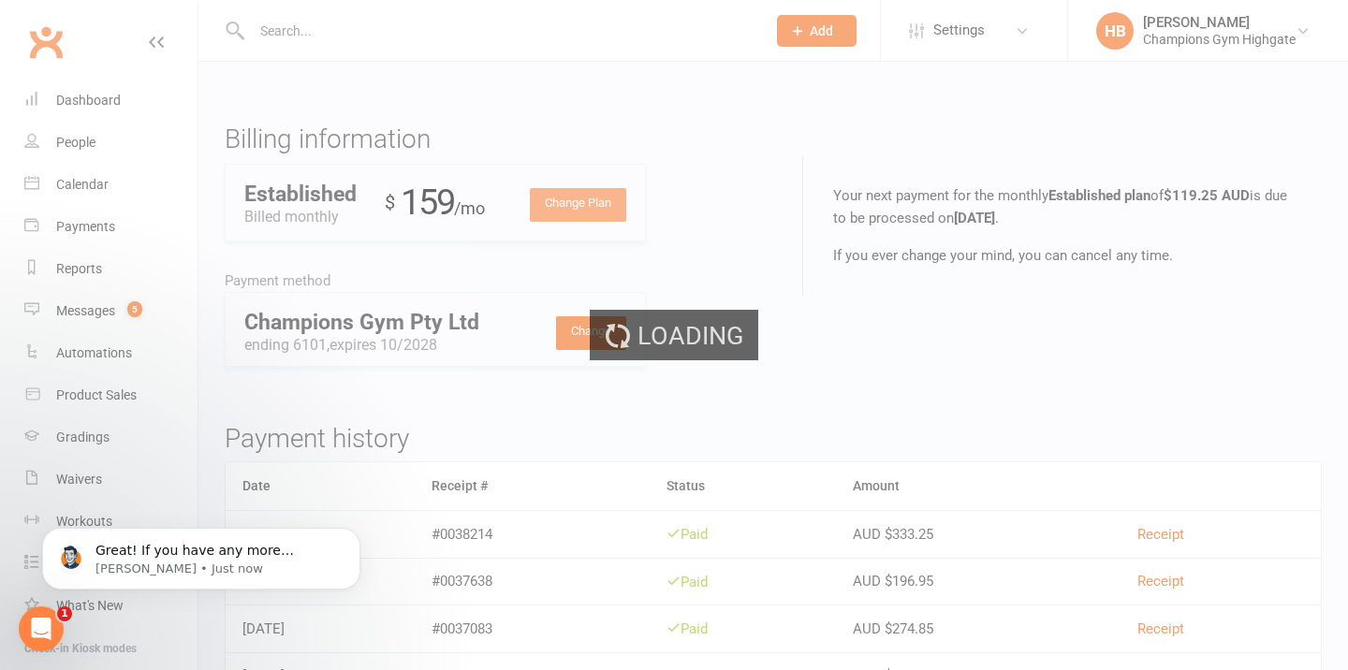
scroll to position [256, 0]
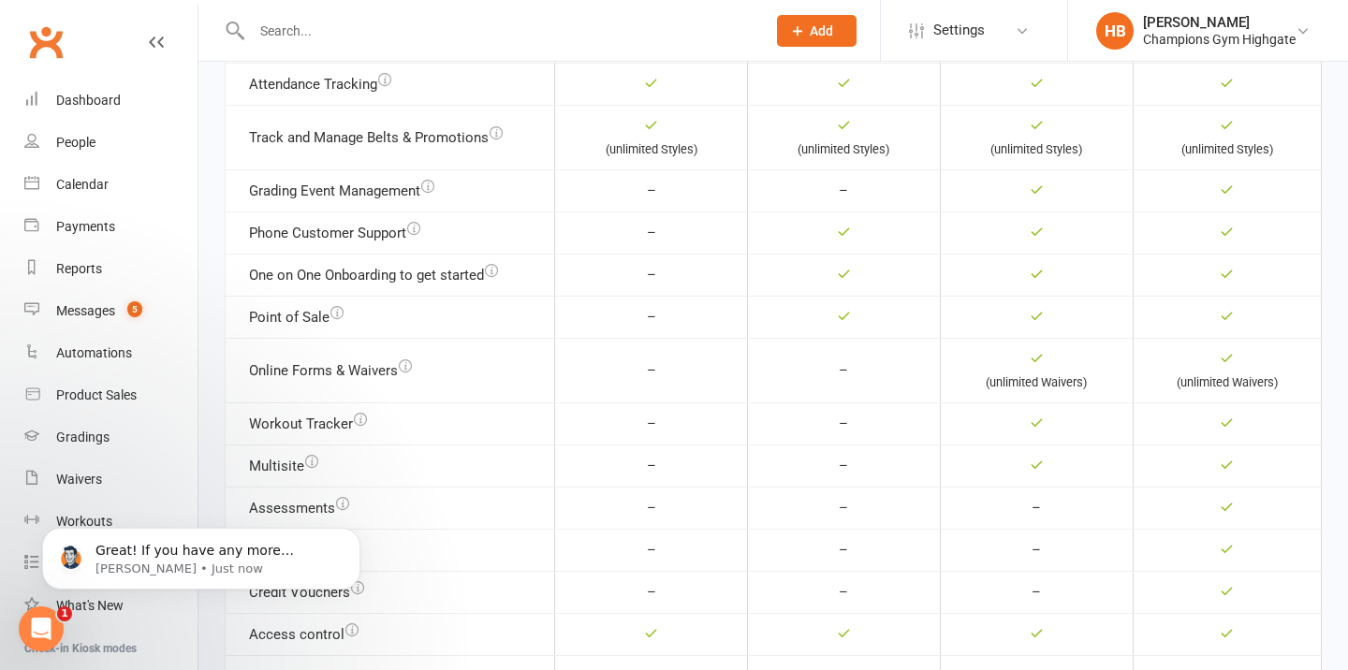
scroll to position [938, 0]
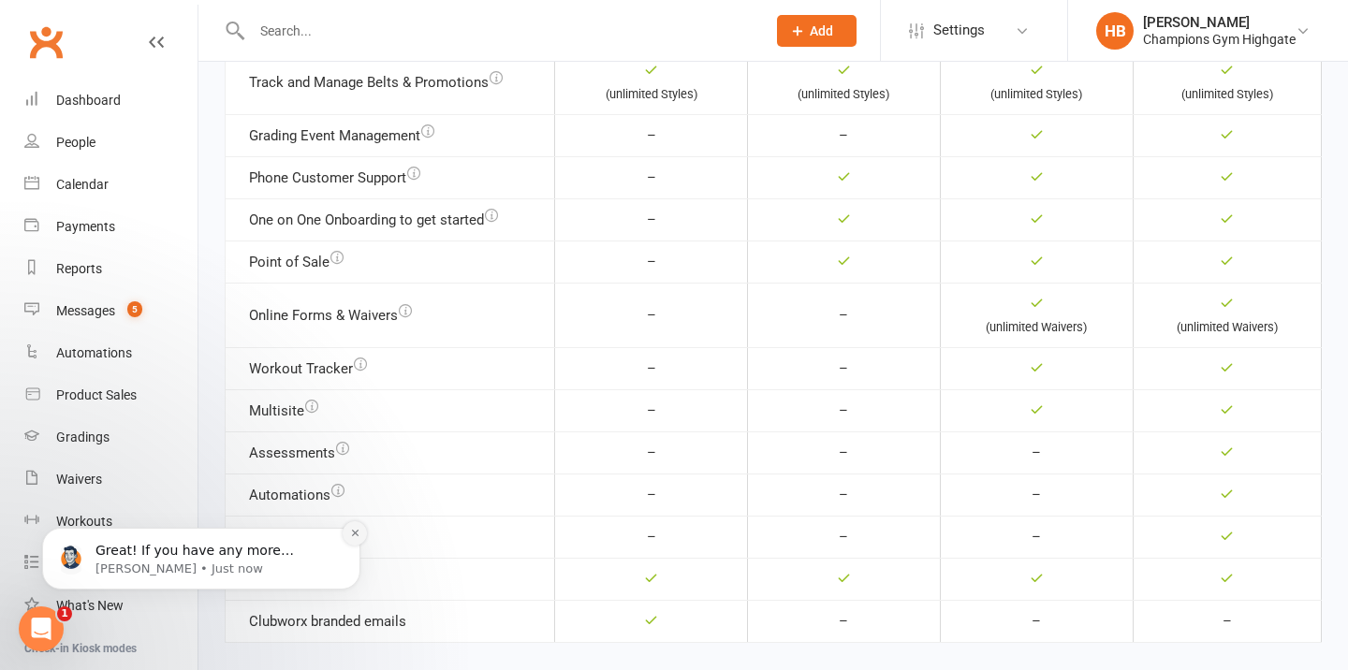
click at [349, 542] on button "Dismiss notification" at bounding box center [355, 533] width 24 height 24
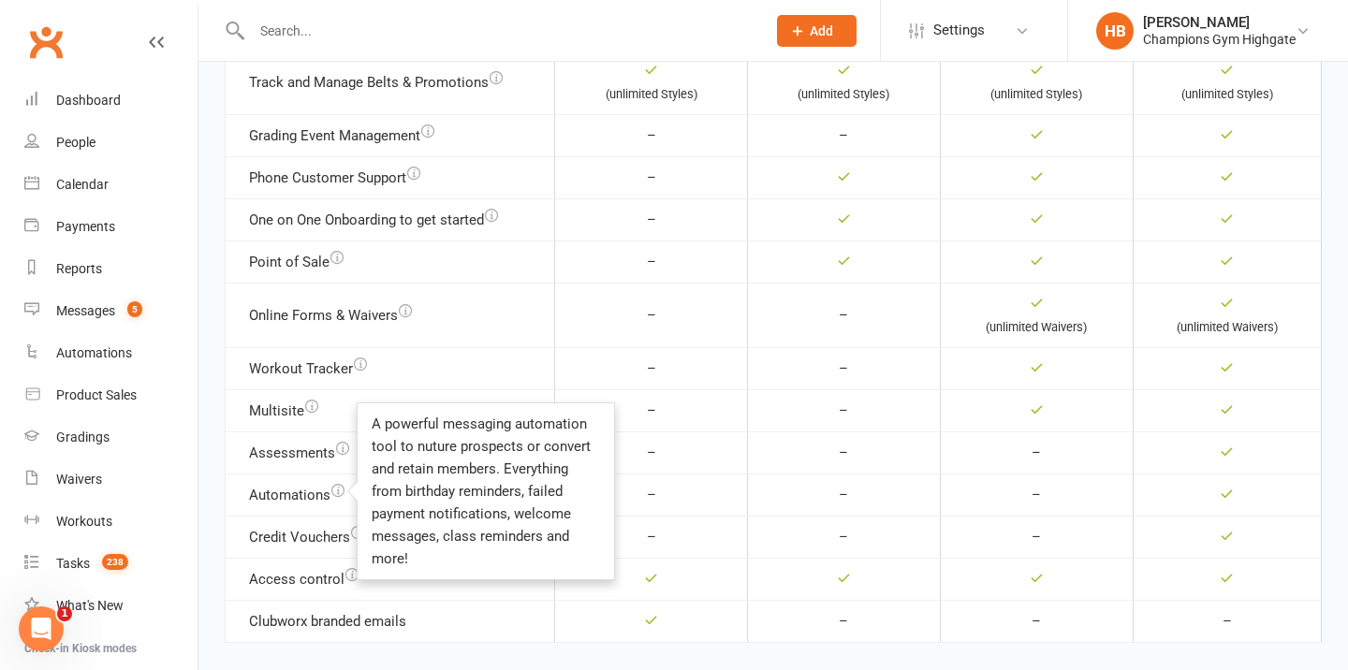
click at [337, 494] on icon "button" at bounding box center [337, 490] width 13 height 13
click at [1277, 412] on td at bounding box center [1226, 410] width 188 height 42
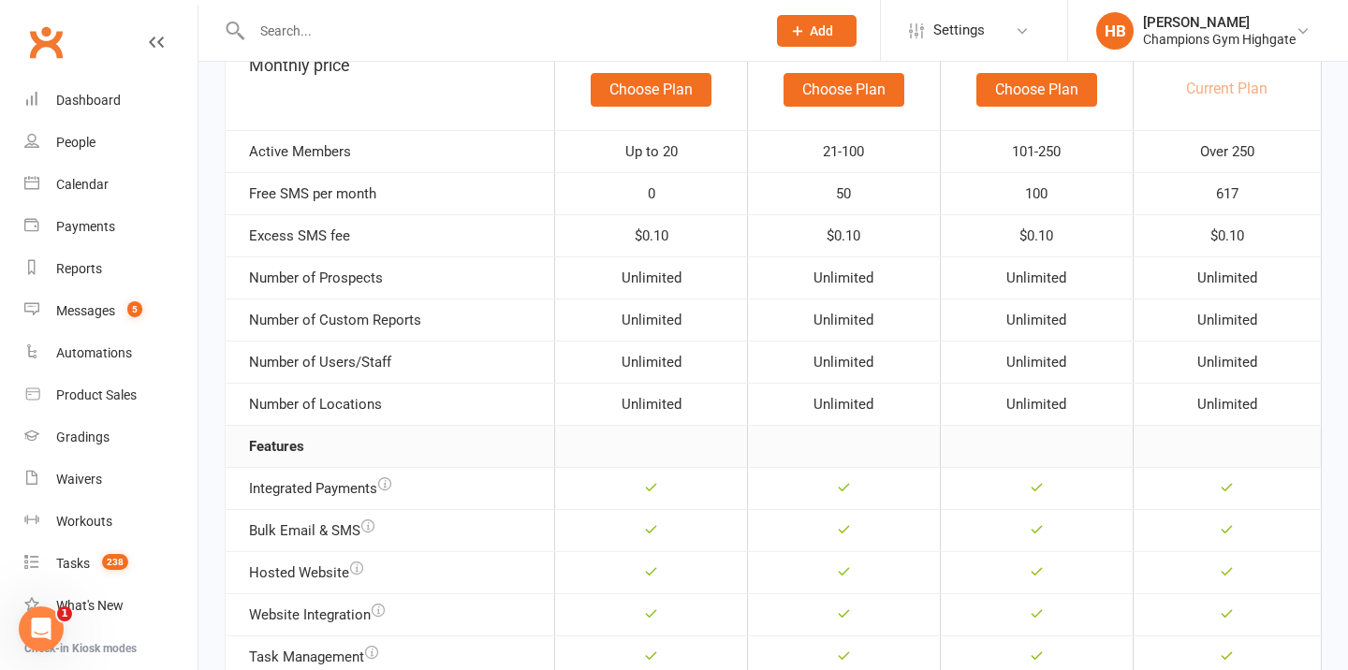
scroll to position [274, 0]
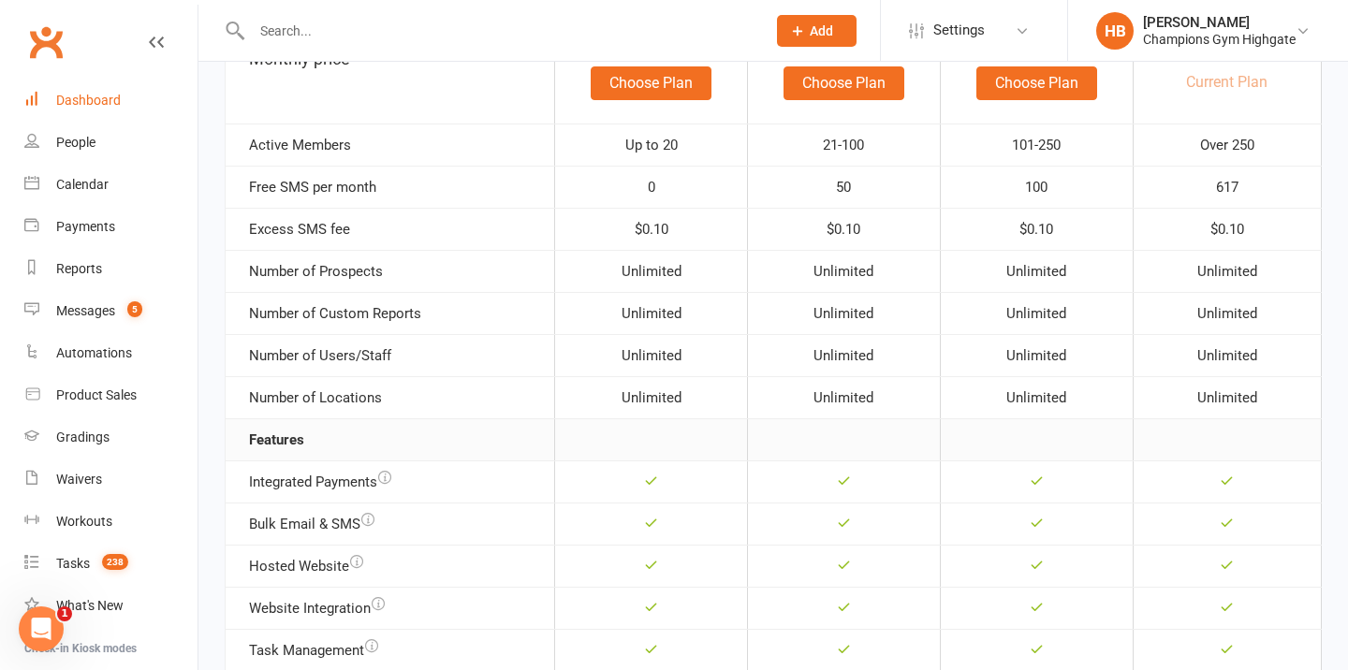
click at [106, 93] on div "Dashboard" at bounding box center [88, 100] width 65 height 15
